Goal: Task Accomplishment & Management: Manage account settings

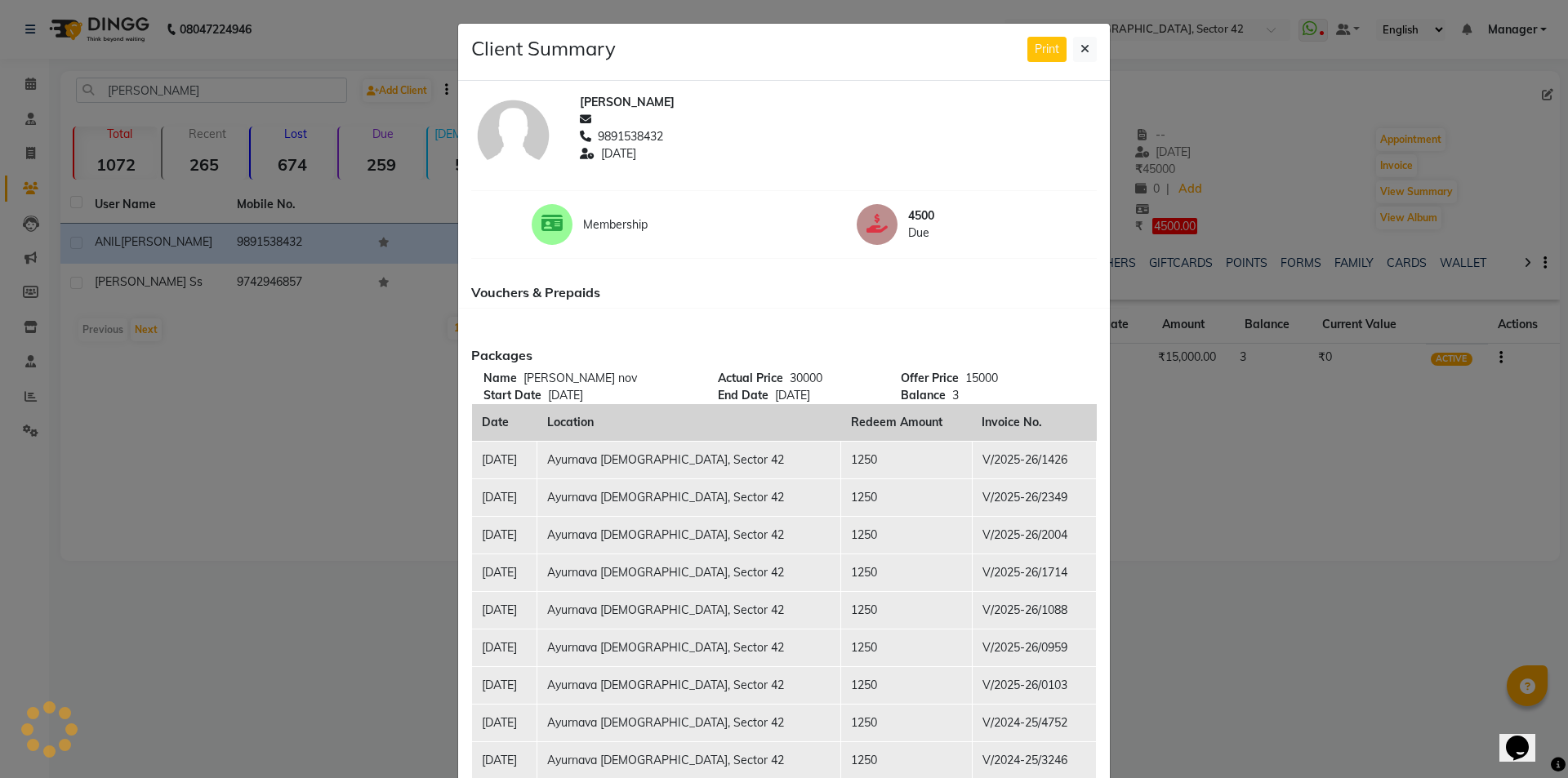
click at [1028, 37] on button "Print" at bounding box center [1048, 49] width 39 height 25
click at [1082, 47] on icon at bounding box center [1085, 49] width 9 height 11
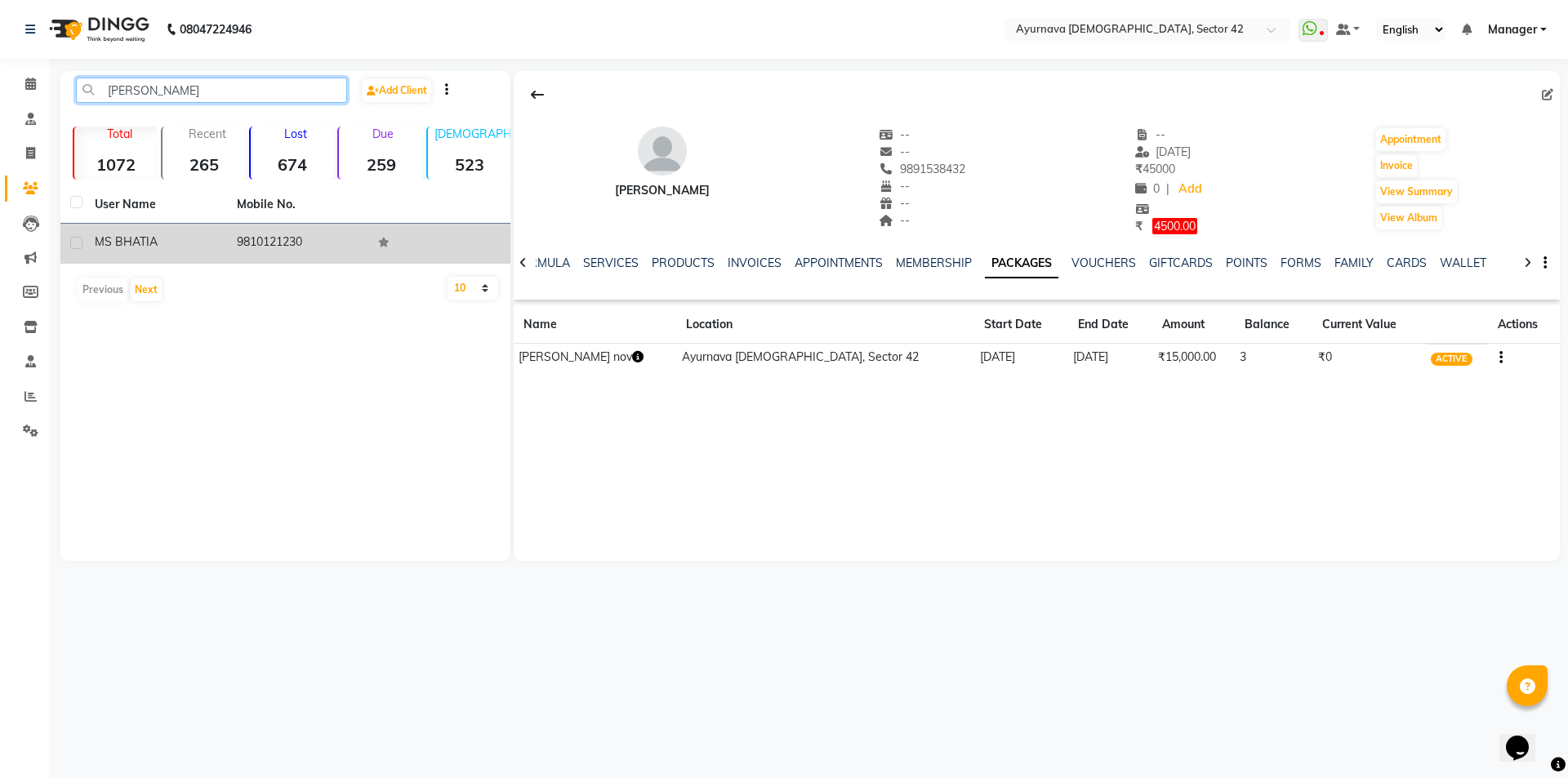
type input "[PERSON_NAME]"
click at [213, 244] on div "[PERSON_NAME]" at bounding box center [156, 242] width 123 height 17
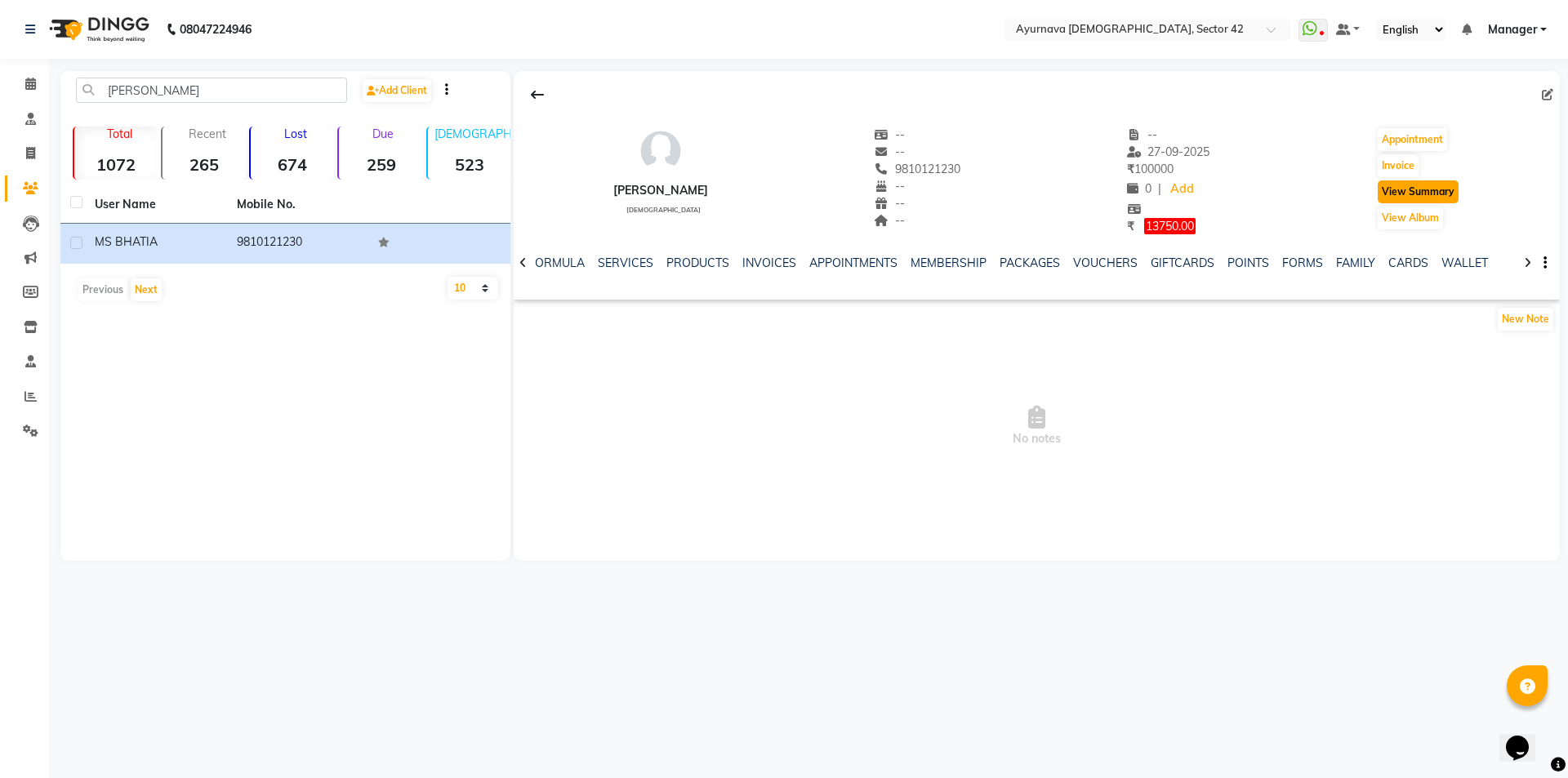
click at [1420, 193] on button "View Summary" at bounding box center [1418, 191] width 81 height 22
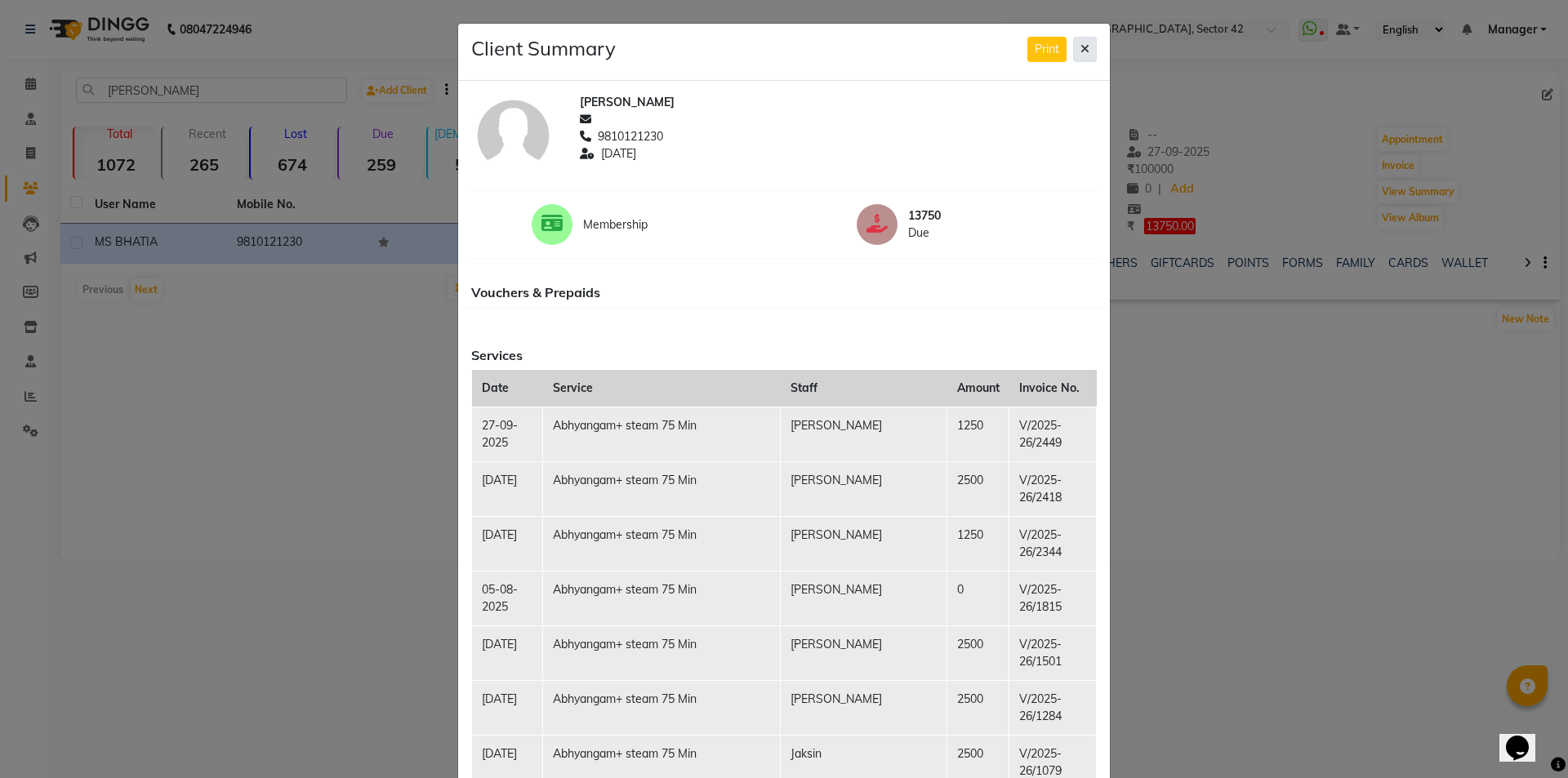
click at [1080, 48] on icon at bounding box center [1085, 49] width 9 height 11
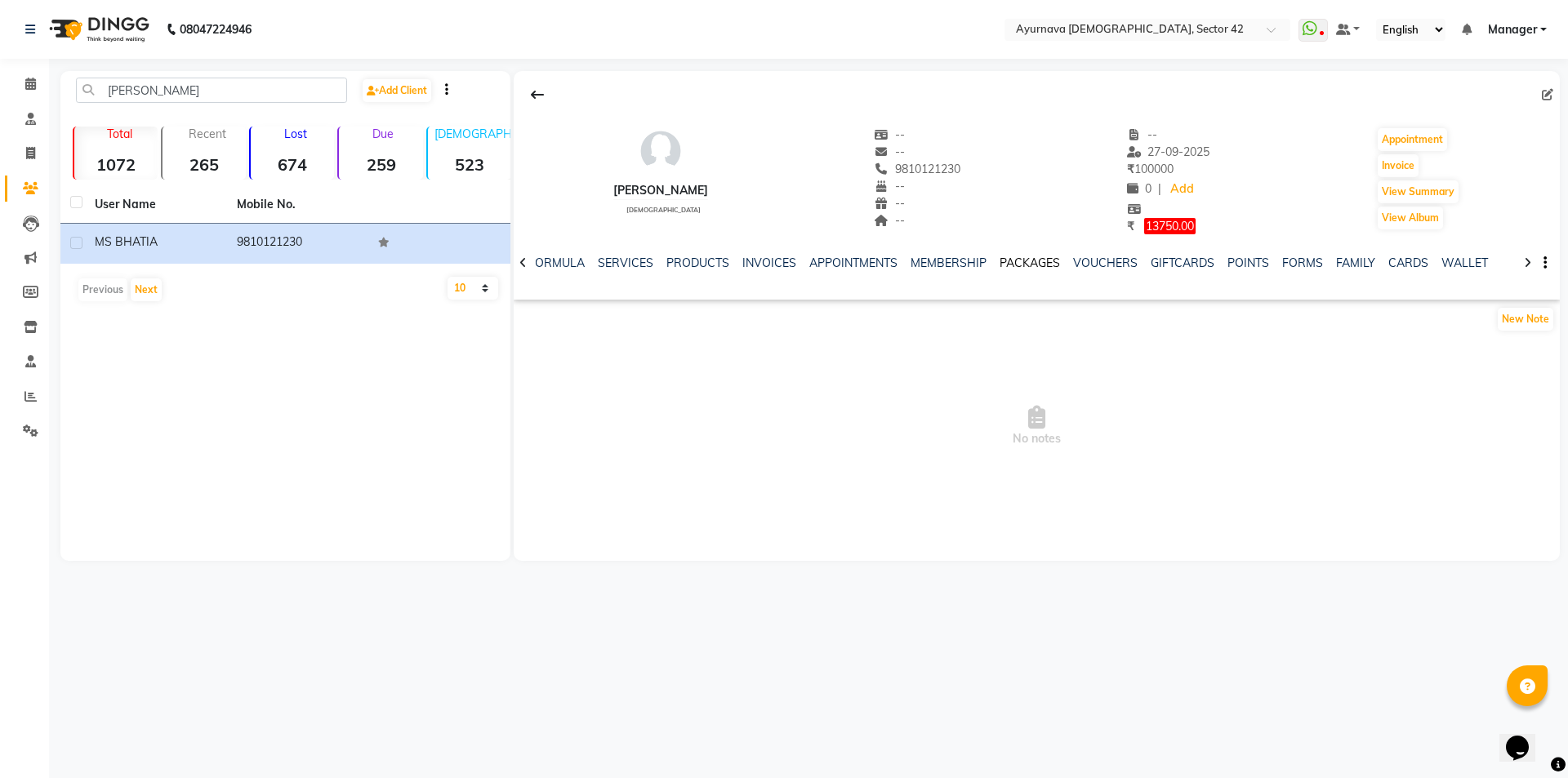
click at [1000, 260] on link "PACKAGES" at bounding box center [1030, 263] width 60 height 15
click at [926, 262] on link "MEMBERSHIP" at bounding box center [933, 263] width 76 height 15
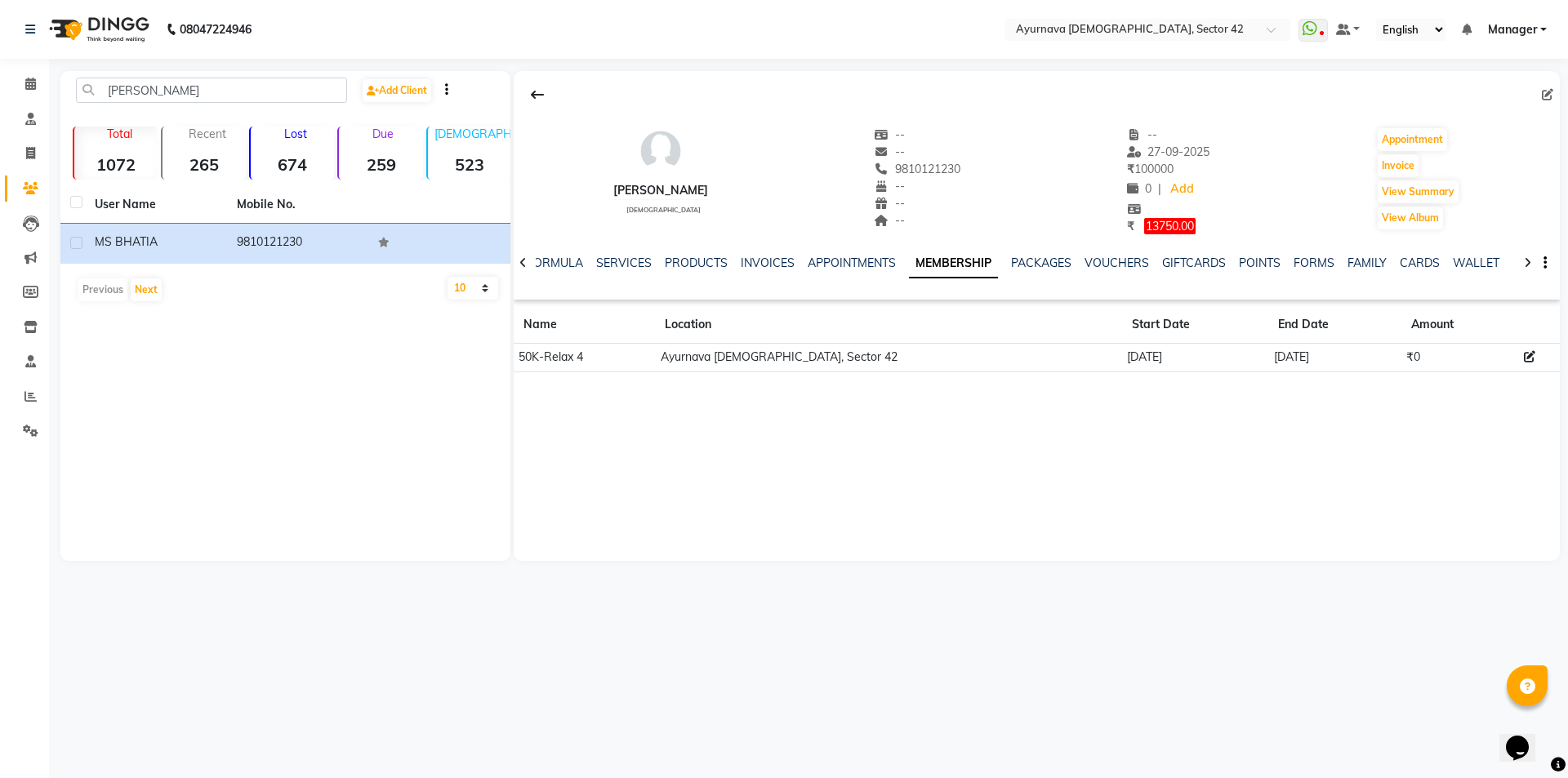
click at [1269, 364] on td "[DATE]" at bounding box center [1334, 357] width 132 height 28
click at [596, 355] on td "50K-Relax 4" at bounding box center [584, 357] width 142 height 28
drag, startPoint x: 1012, startPoint y: 367, endPoint x: 963, endPoint y: 363, distance: 49.2
click at [974, 363] on td "Ayurnava [DEMOGRAPHIC_DATA], Sector 42" at bounding box center [888, 357] width 467 height 28
drag, startPoint x: 915, startPoint y: 358, endPoint x: 950, endPoint y: 357, distance: 35.0
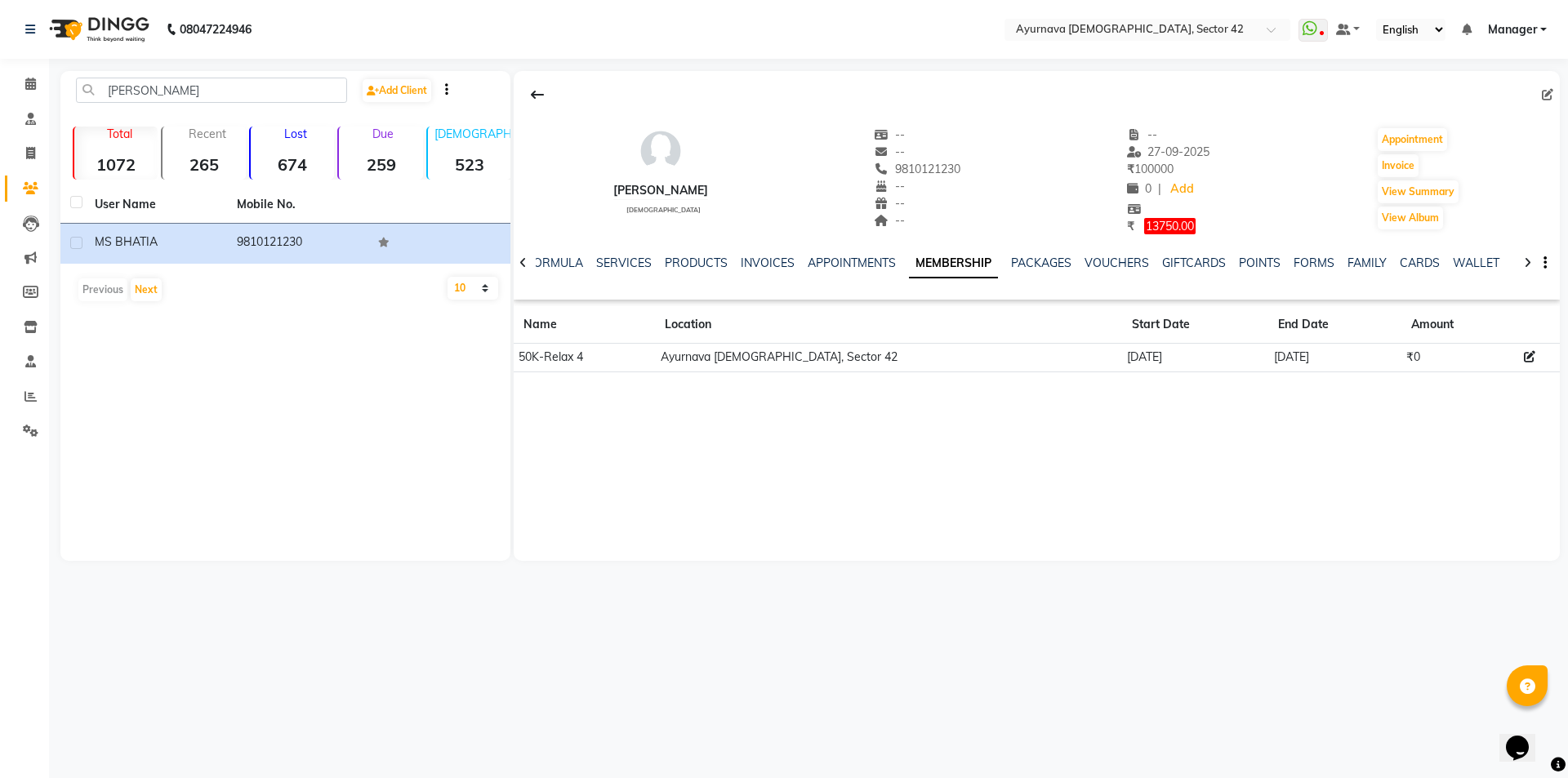
click at [919, 357] on td "Ayurnava [DEMOGRAPHIC_DATA], Sector 42" at bounding box center [888, 357] width 467 height 28
drag, startPoint x: 1066, startPoint y: 357, endPoint x: 1120, endPoint y: 356, distance: 54.0
click at [1108, 357] on tr "50K-Relax 4 Ayurnava Ayurveda, Sector 42 [DATE] [DATE] ₹0" at bounding box center [1037, 357] width 1047 height 28
click at [1309, 464] on div "[PERSON_NAME] [DEMOGRAPHIC_DATA] -- -- 9810121230 -- -- -- -- [DATE] ₹ 100000 0…" at bounding box center [1037, 316] width 1047 height 490
click at [1524, 357] on icon at bounding box center [1530, 356] width 11 height 11
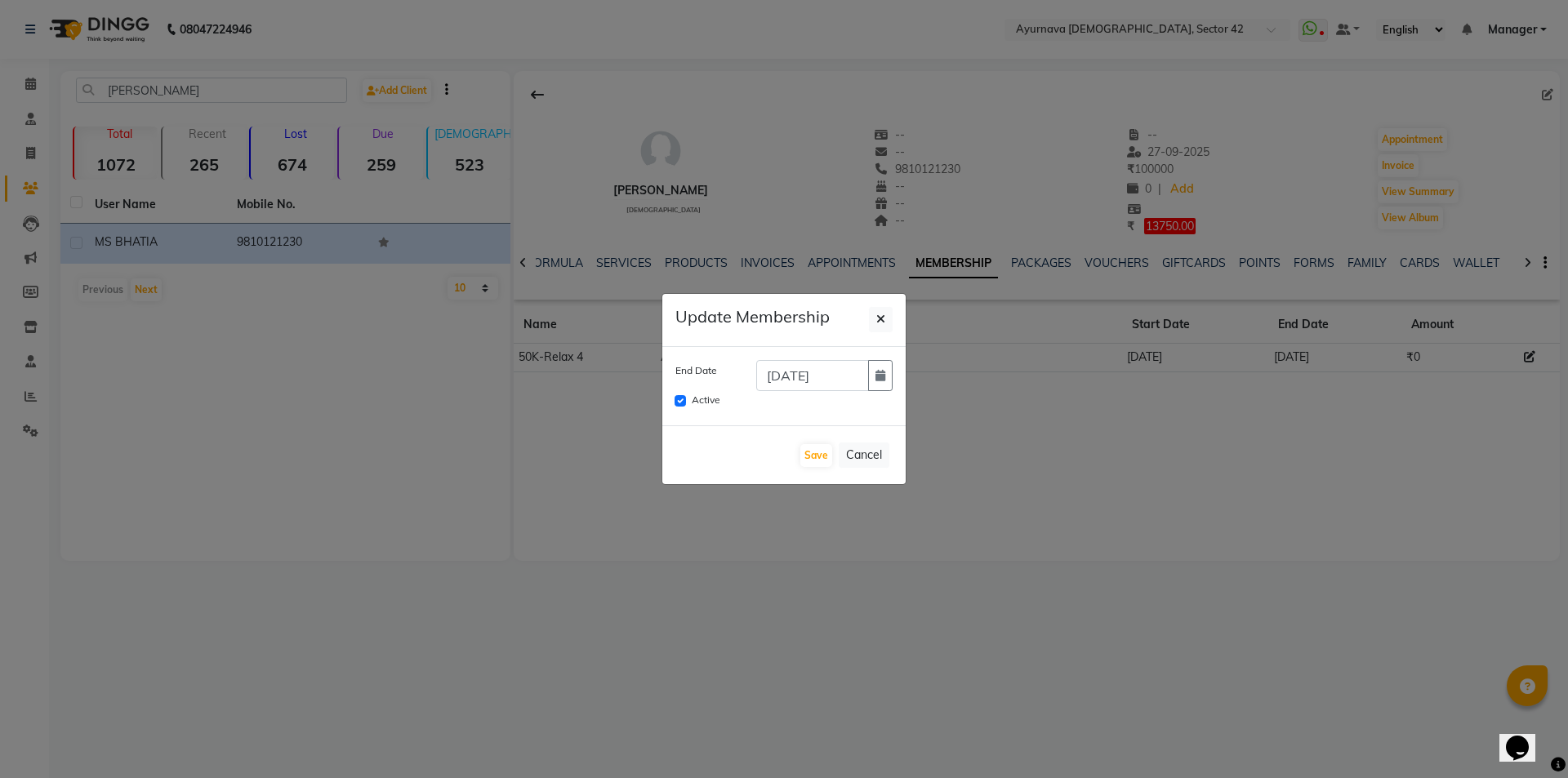
click at [1063, 547] on ngb-modal-window "Update Membership End Date [DATE] Active Save Cancel" at bounding box center [784, 389] width 1568 height 778
click at [867, 456] on button "Cancel" at bounding box center [864, 455] width 51 height 25
checkbox input "false"
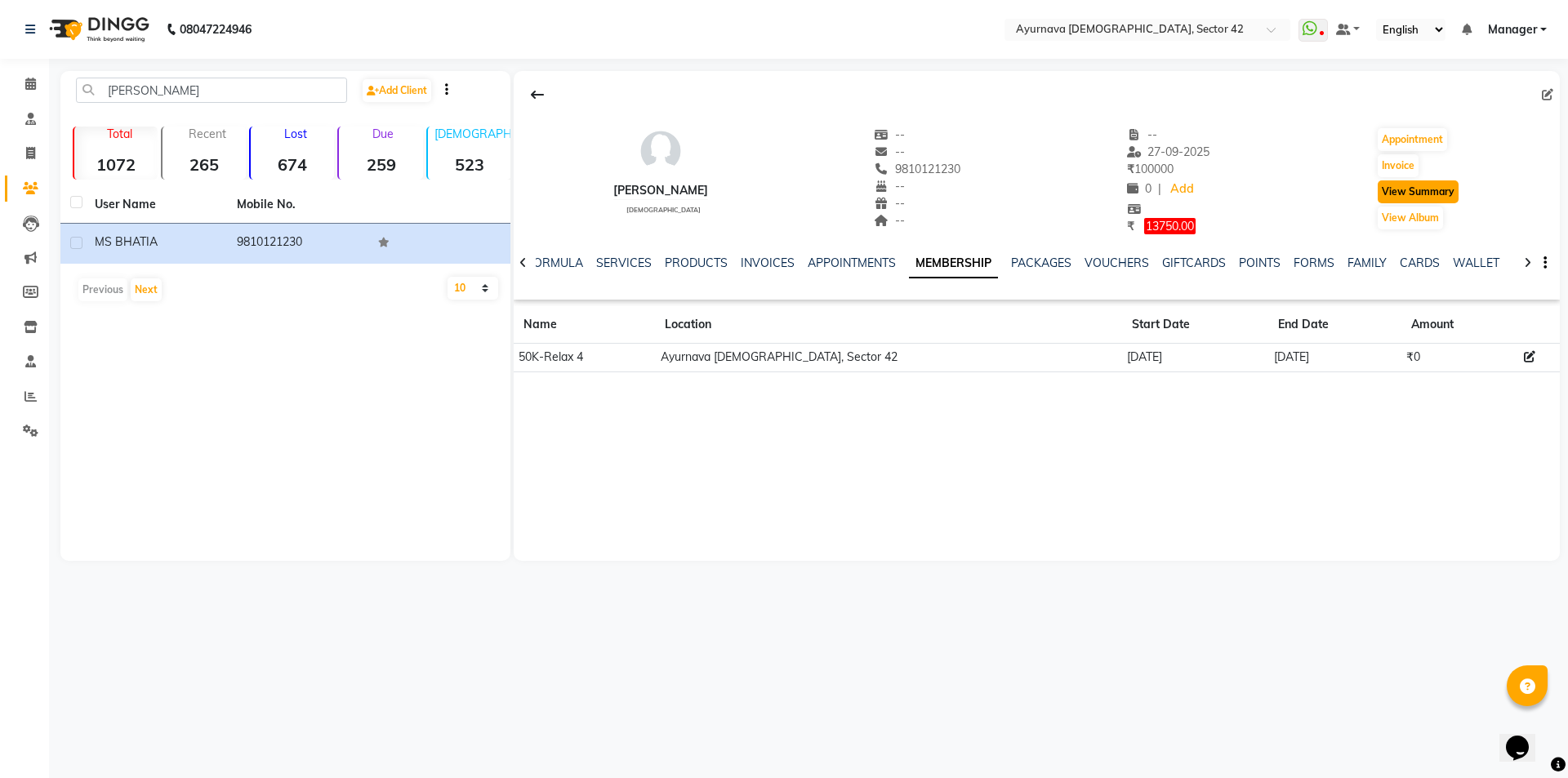
click at [1404, 187] on button "View Summary" at bounding box center [1418, 191] width 81 height 22
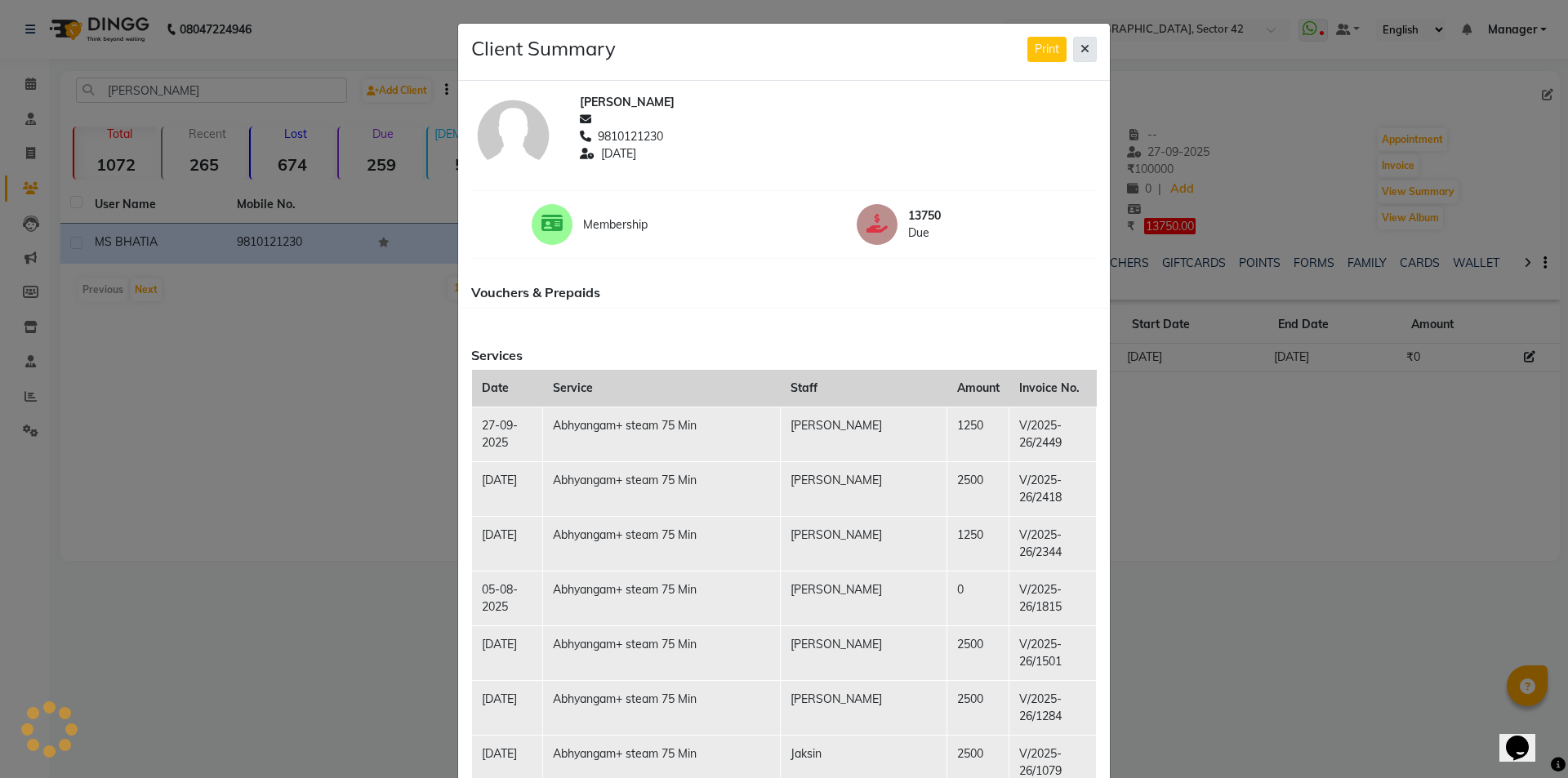
click at [1082, 47] on icon at bounding box center [1085, 49] width 9 height 11
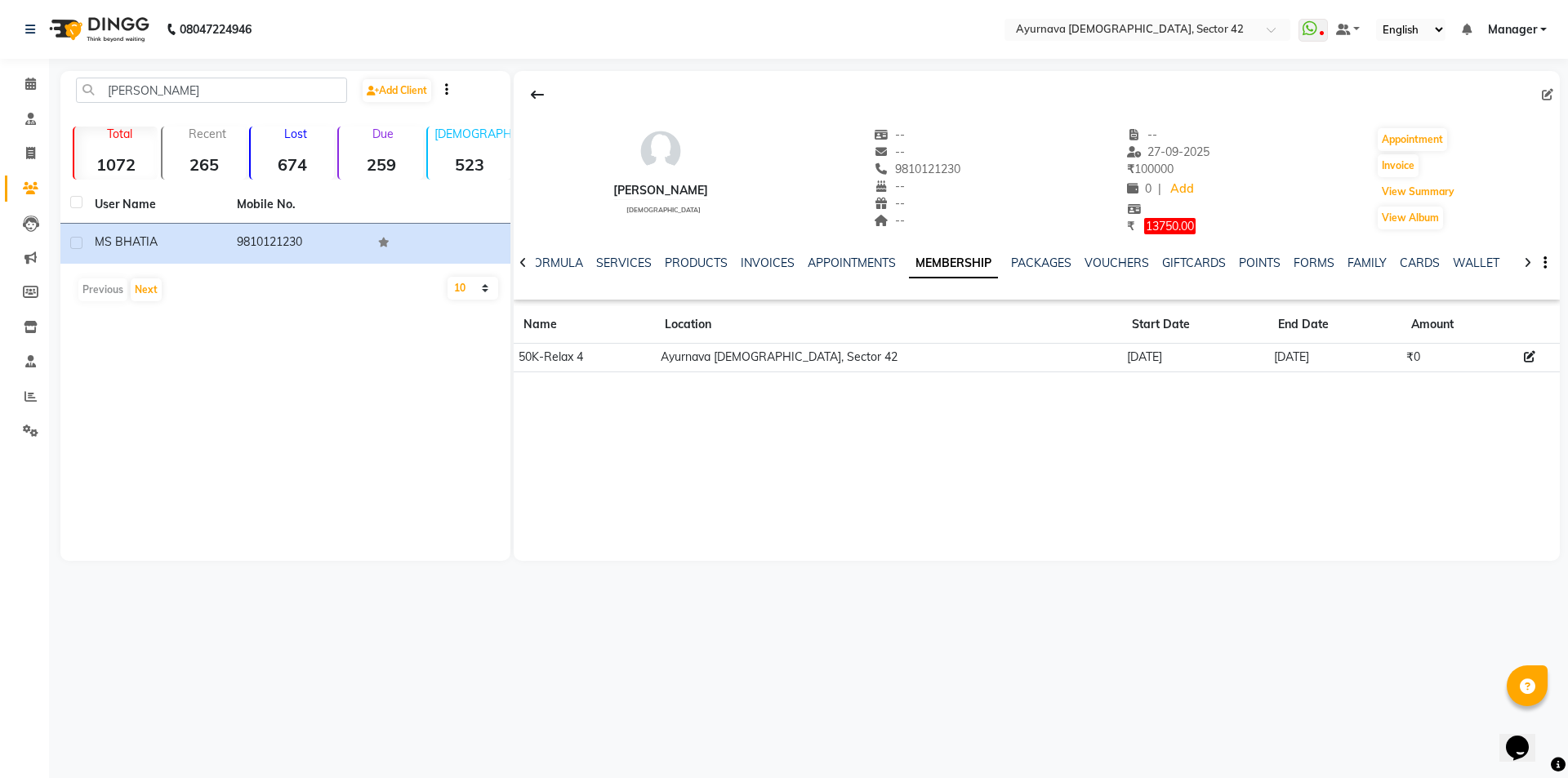
click at [1378, 180] on button "View Summary" at bounding box center [1418, 191] width 81 height 22
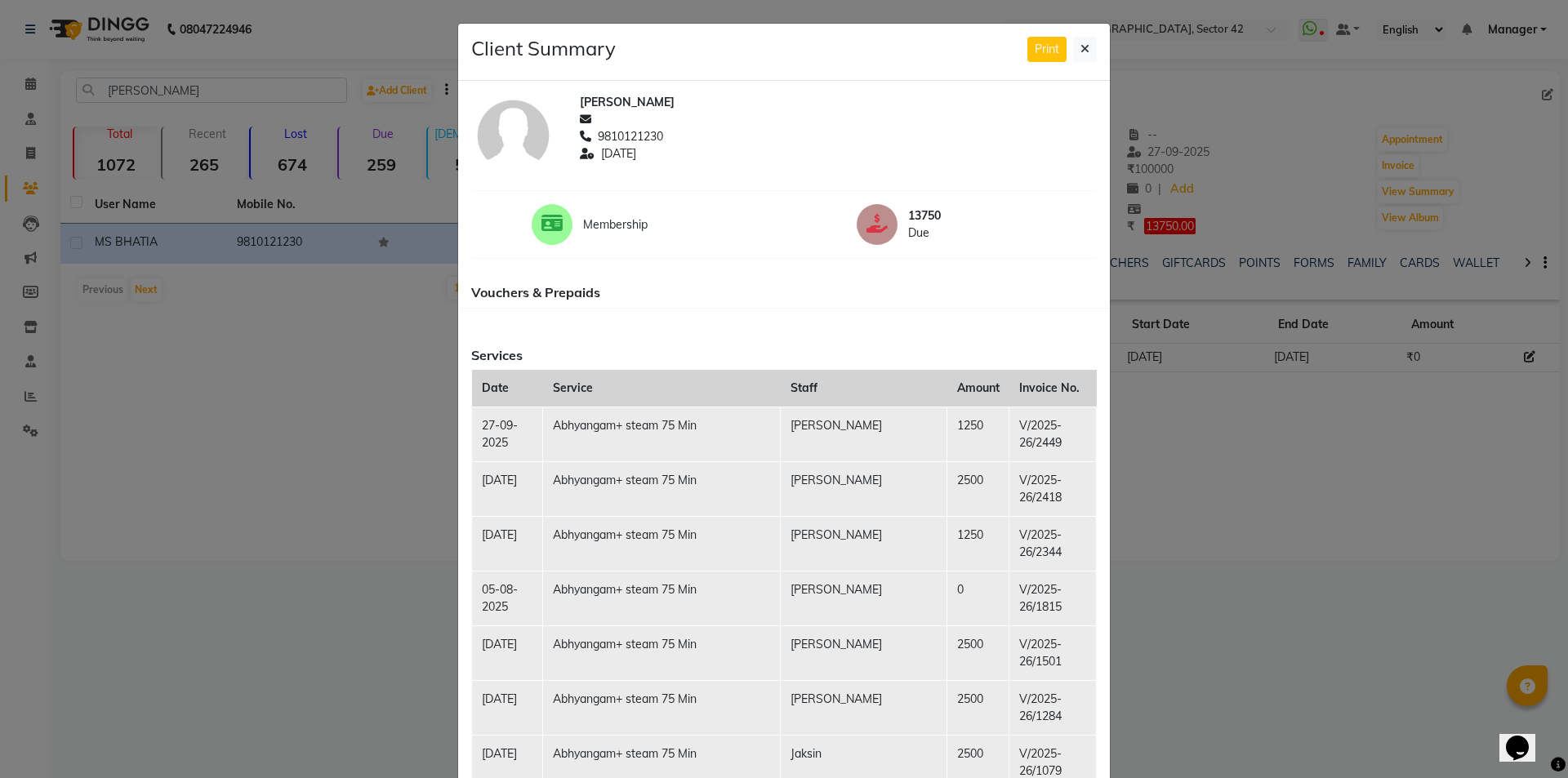
click at [1028, 37] on button "Print" at bounding box center [1048, 49] width 39 height 25
click at [1083, 52] on icon at bounding box center [1085, 49] width 9 height 11
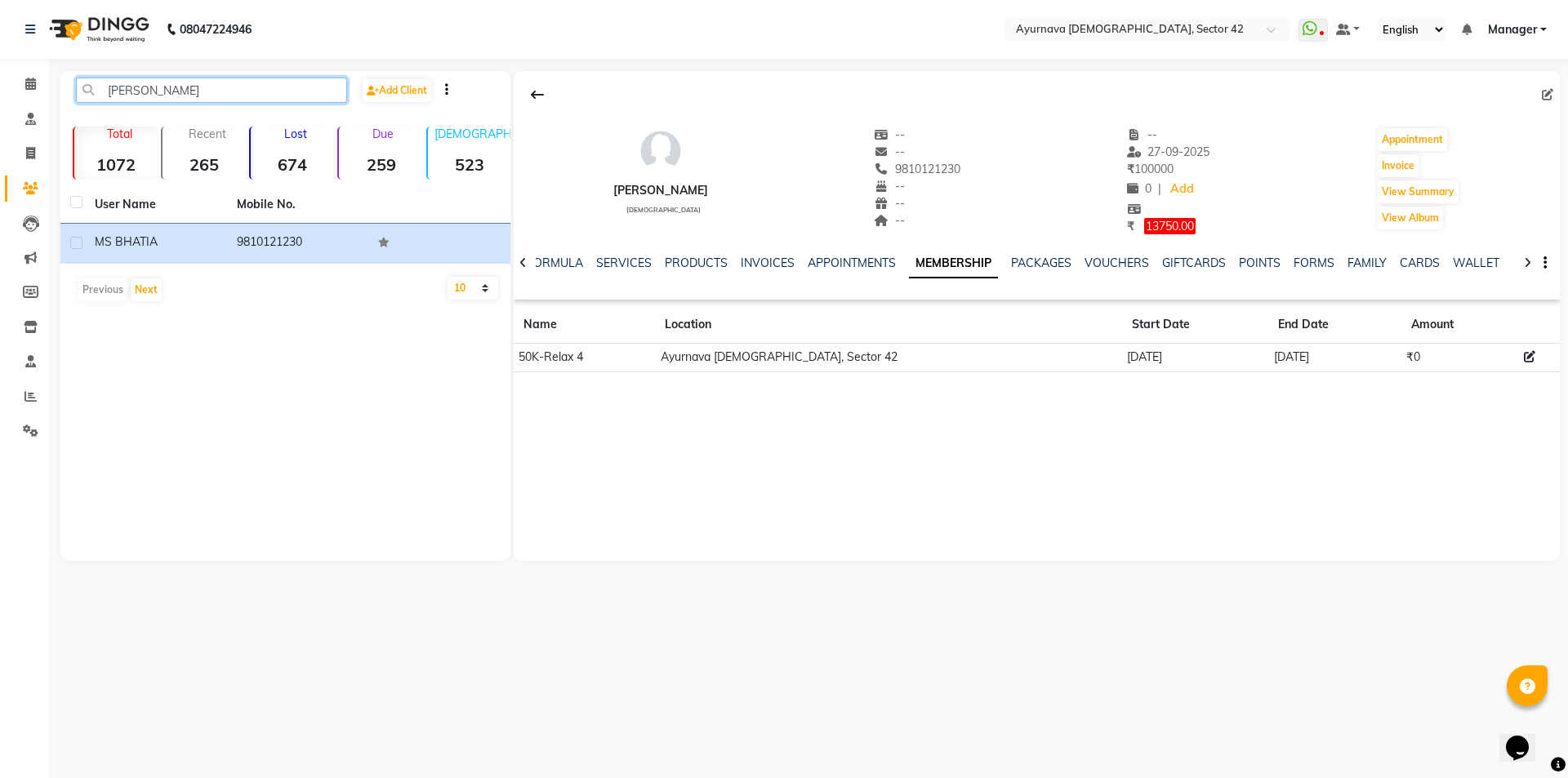
drag, startPoint x: 175, startPoint y: 98, endPoint x: 77, endPoint y: 88, distance: 98.5
click at [77, 88] on input "[PERSON_NAME]" at bounding box center [211, 90] width 271 height 25
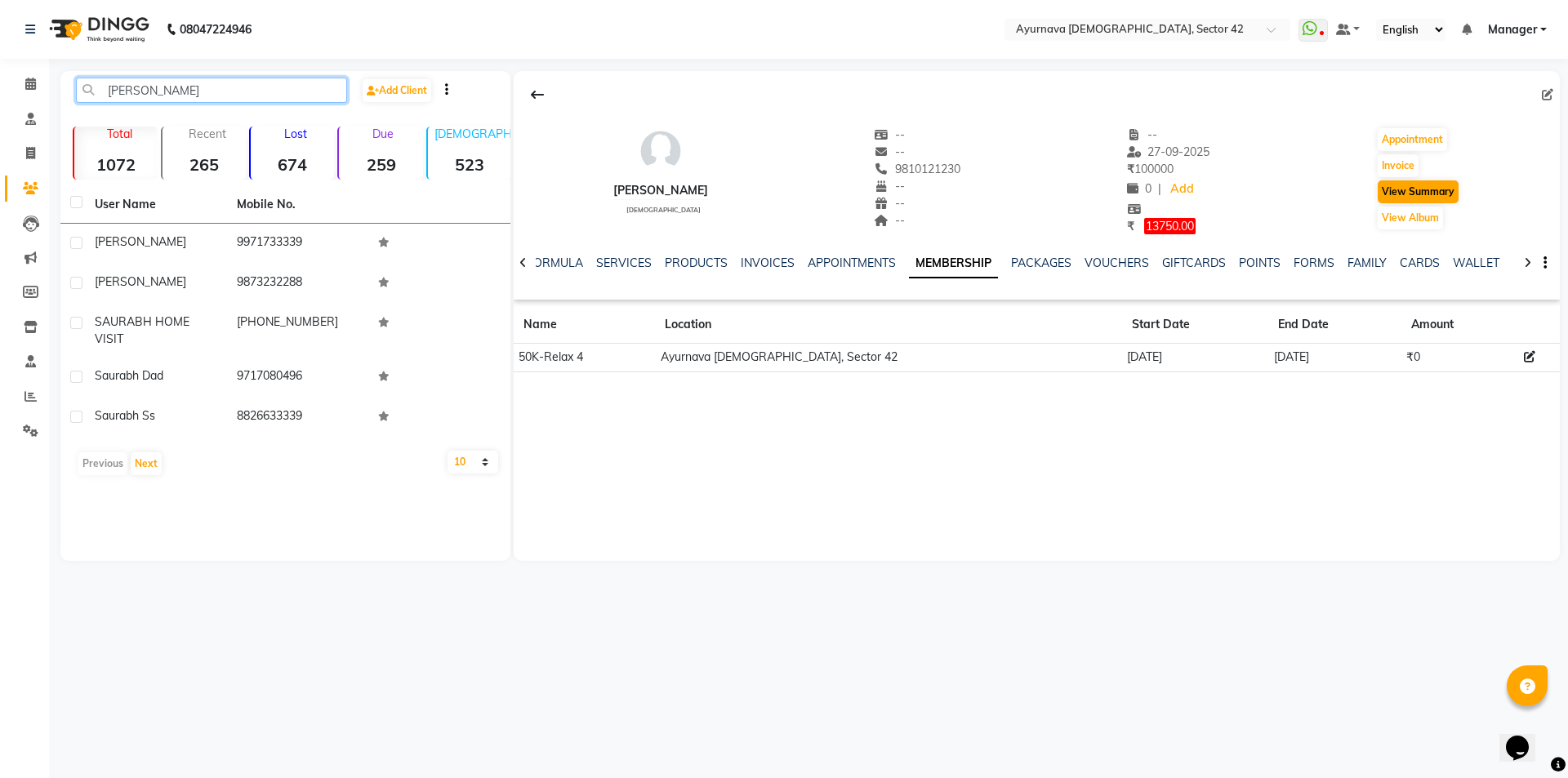
type input "[PERSON_NAME]"
click at [1432, 183] on button "View Summary" at bounding box center [1418, 191] width 81 height 22
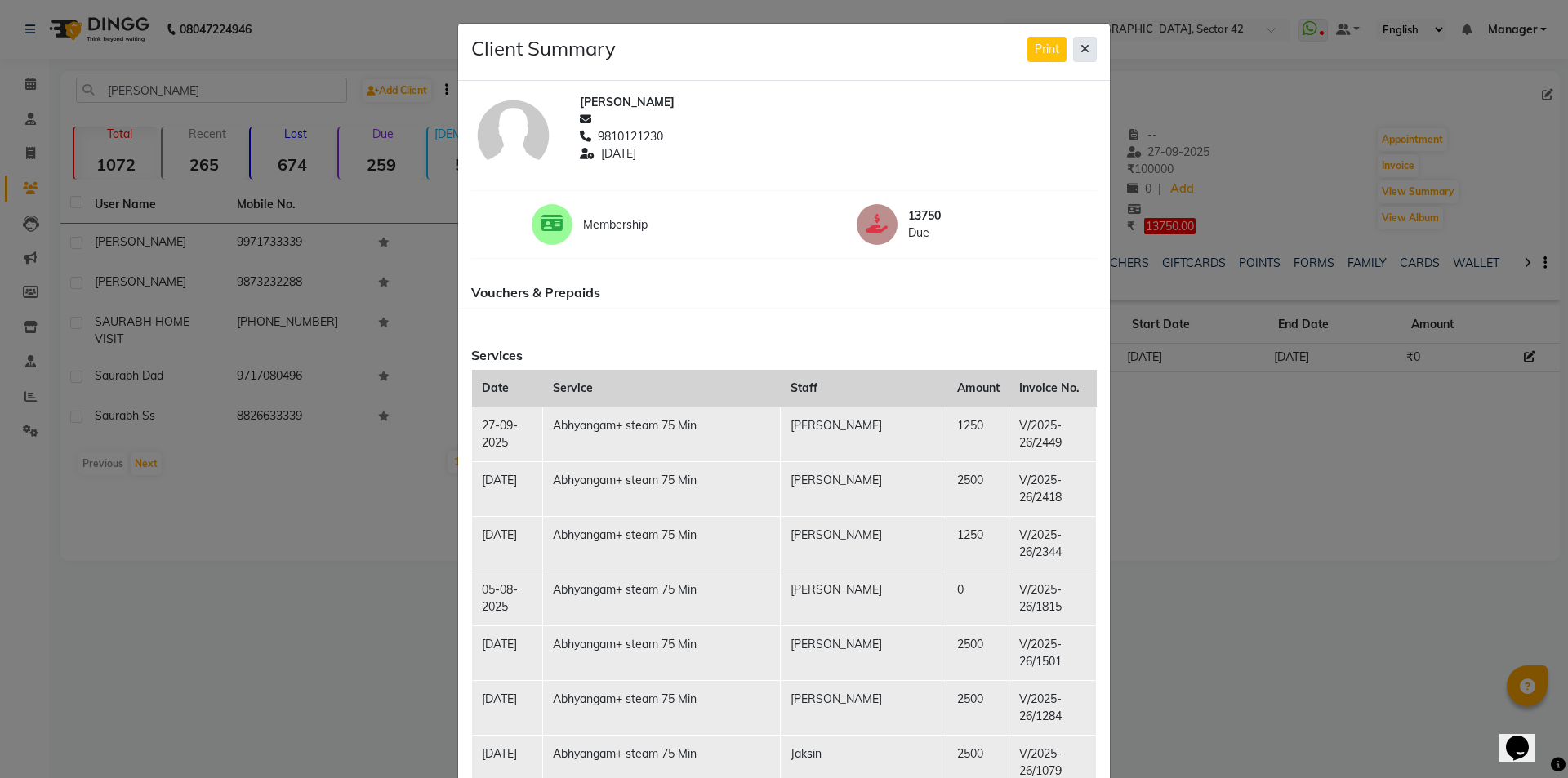
click at [1074, 39] on button at bounding box center [1084, 49] width 23 height 25
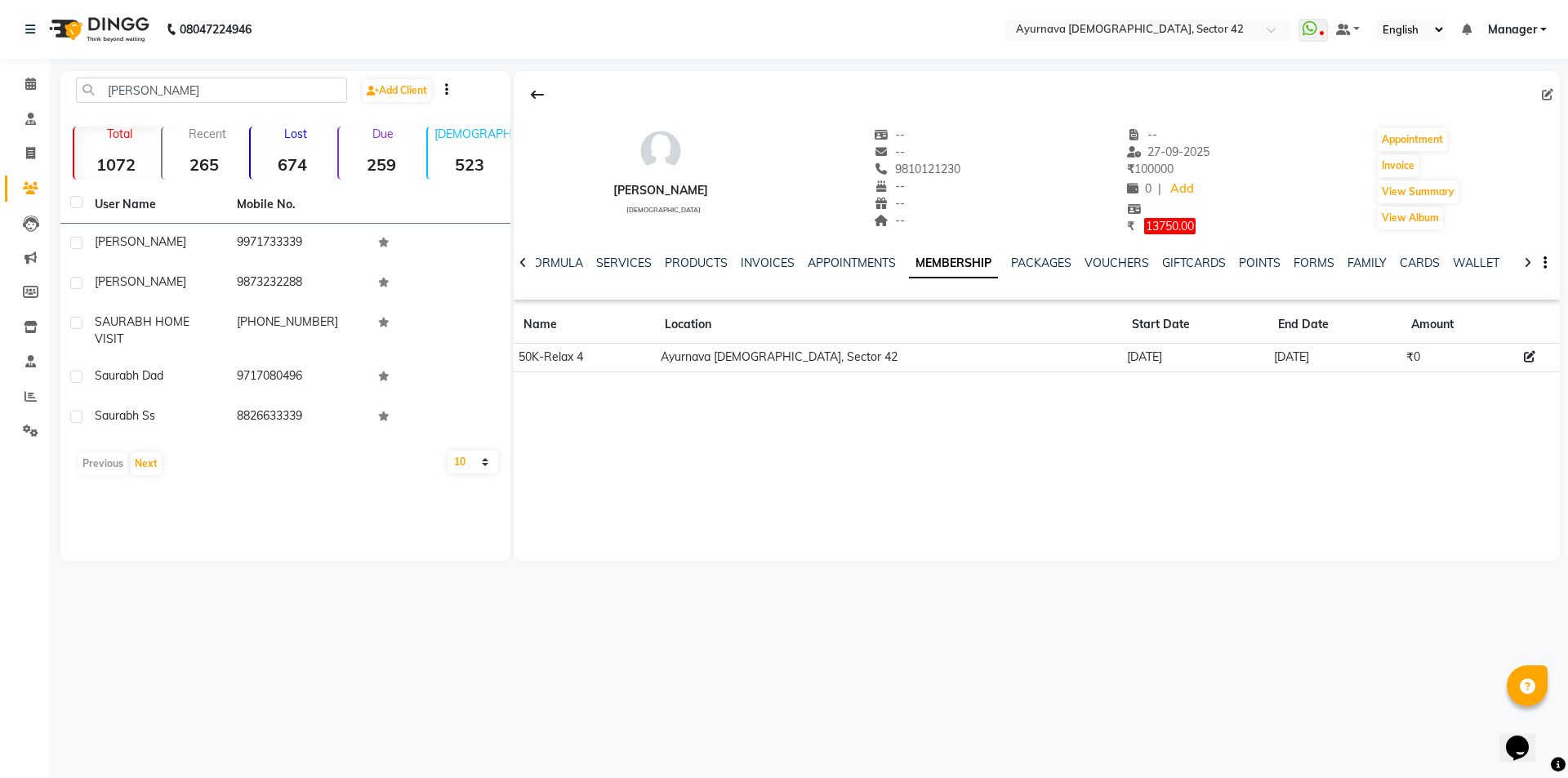
click at [784, 427] on div "[PERSON_NAME] [DEMOGRAPHIC_DATA] -- -- 9810121230 -- -- -- -- [DATE] ₹ 100000 0…" at bounding box center [1037, 316] width 1047 height 490
